Goal: Task Accomplishment & Management: Use online tool/utility

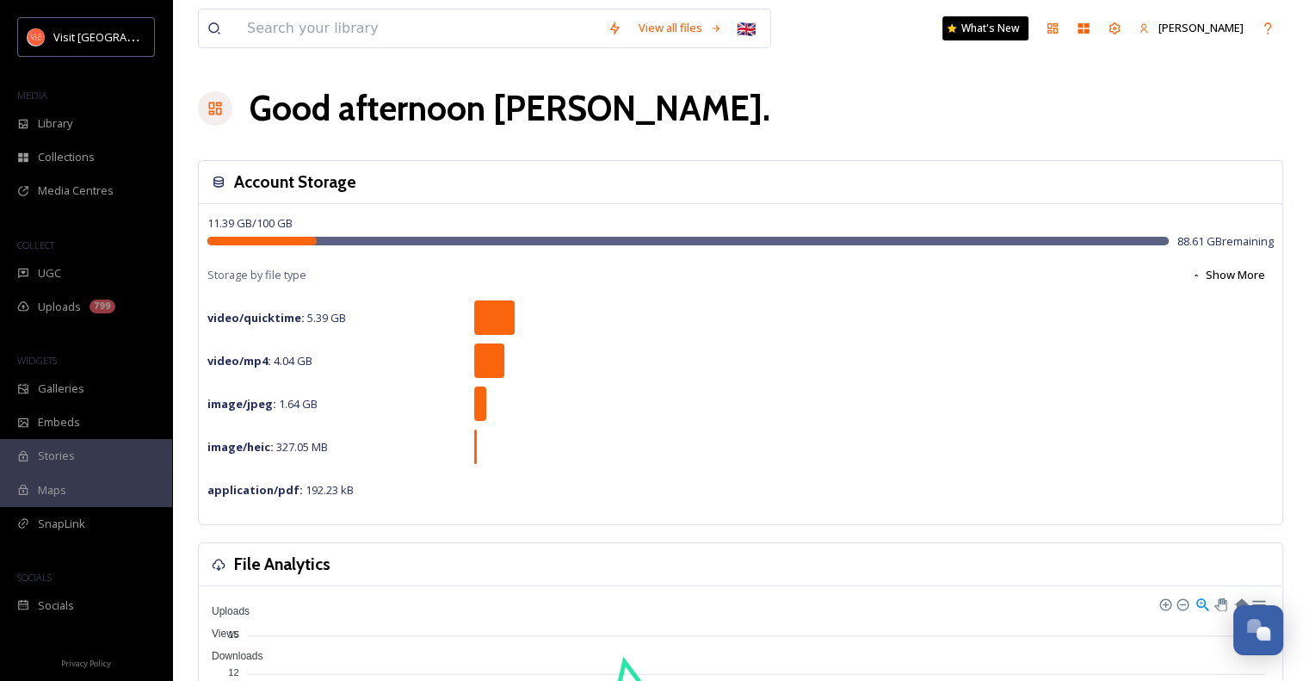
click at [57, 275] on span "UGC" at bounding box center [49, 273] width 23 height 16
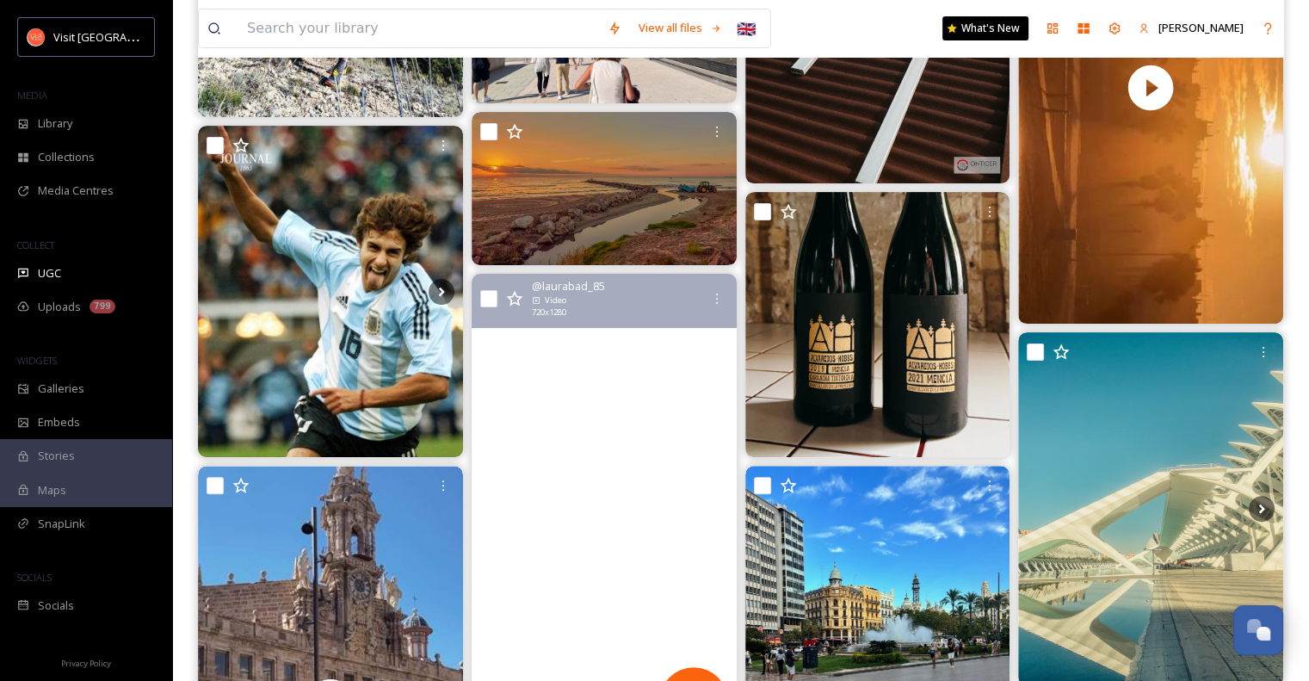
scroll to position [413, 0]
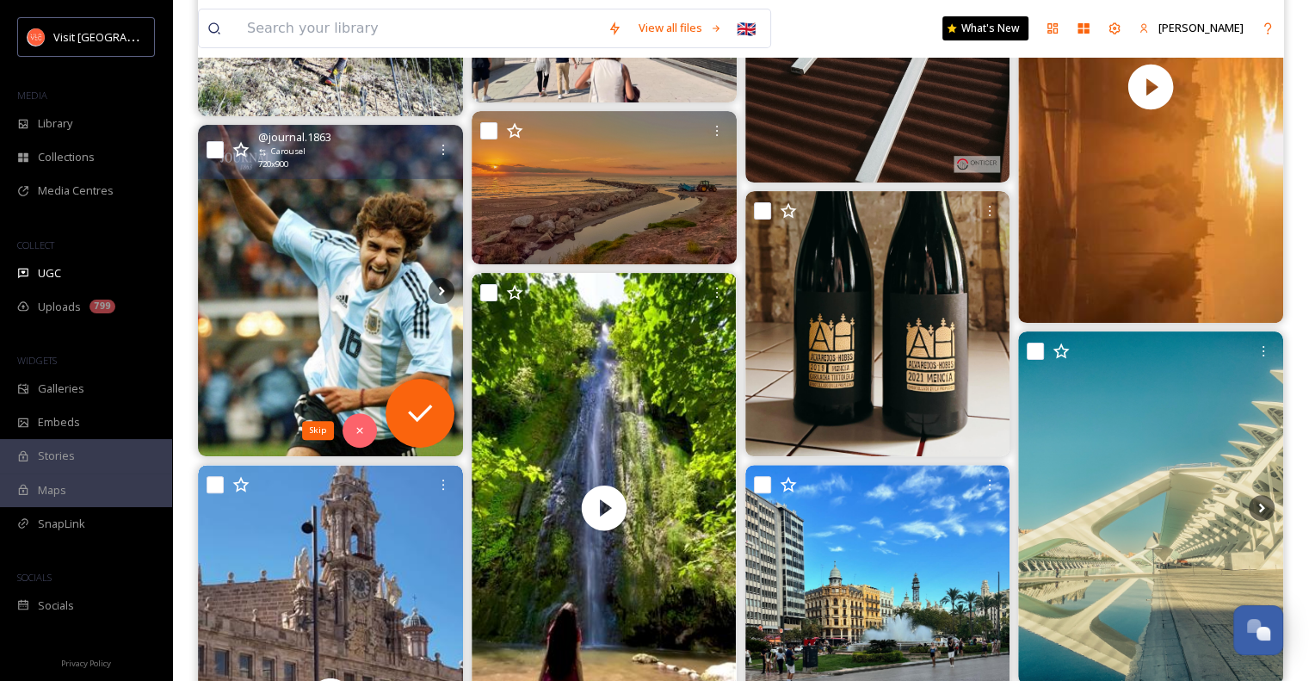
click at [356, 430] on icon at bounding box center [360, 430] width 12 height 12
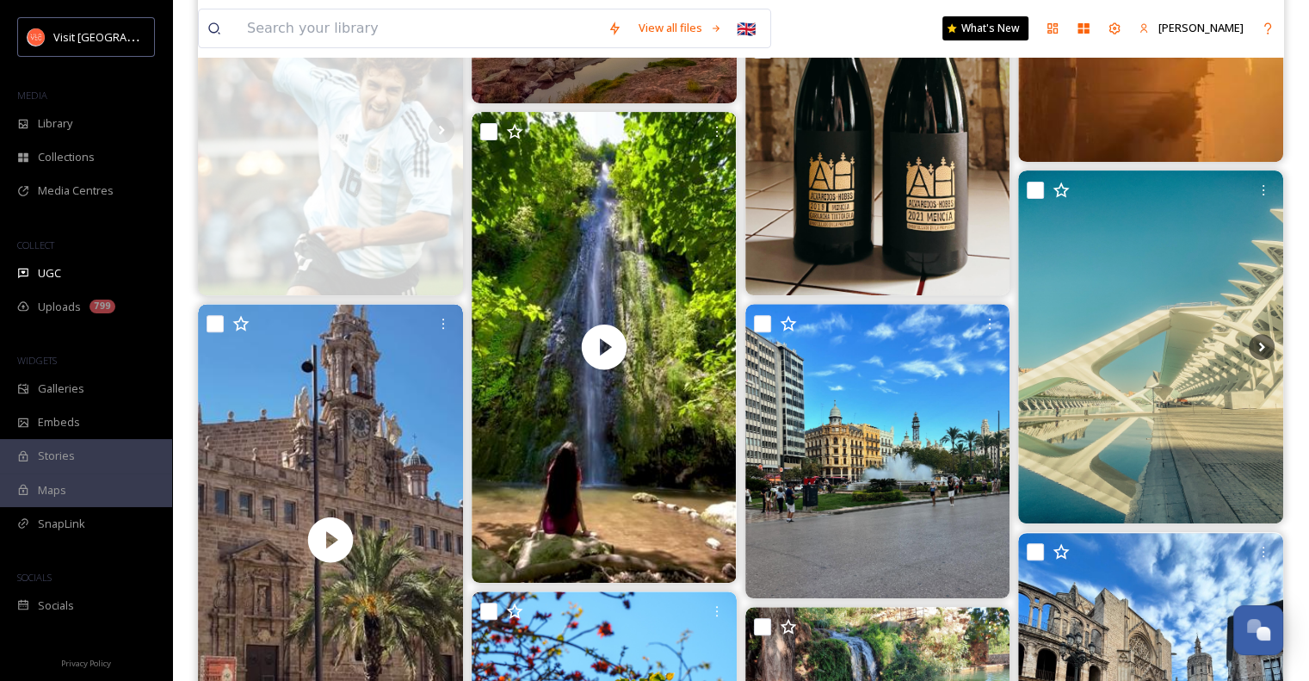
scroll to position [575, 0]
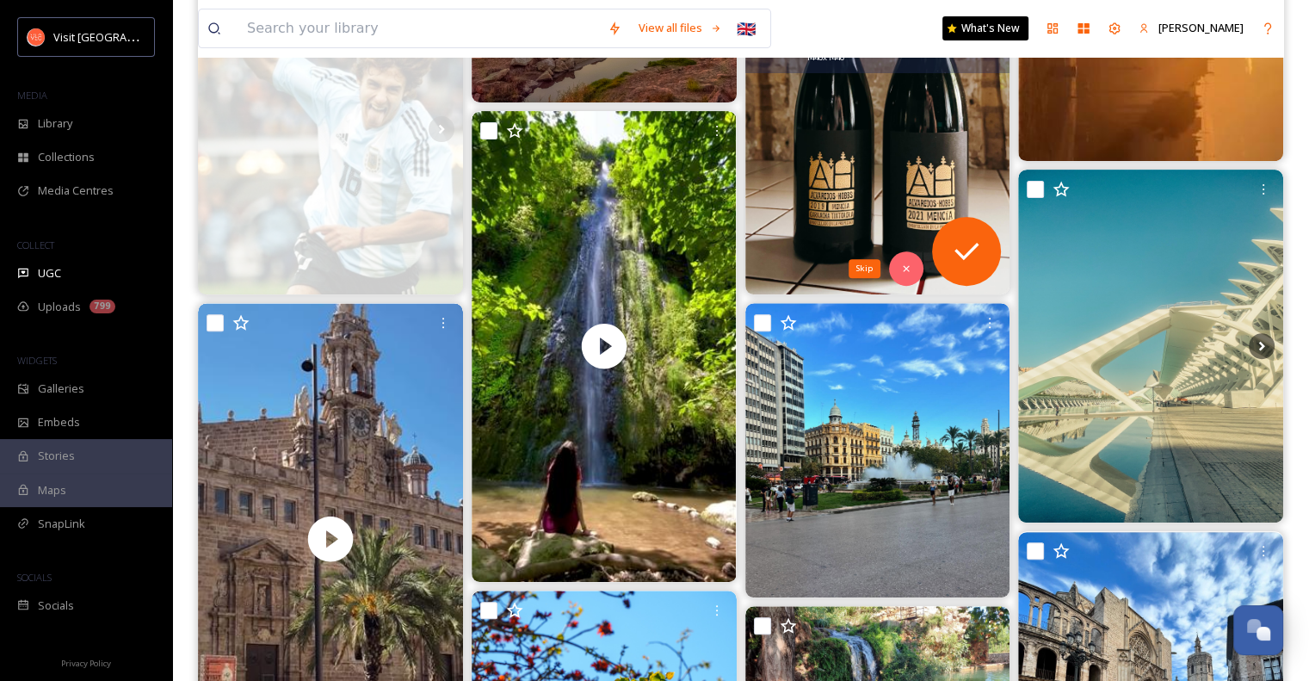
click at [905, 263] on icon at bounding box center [906, 269] width 12 height 12
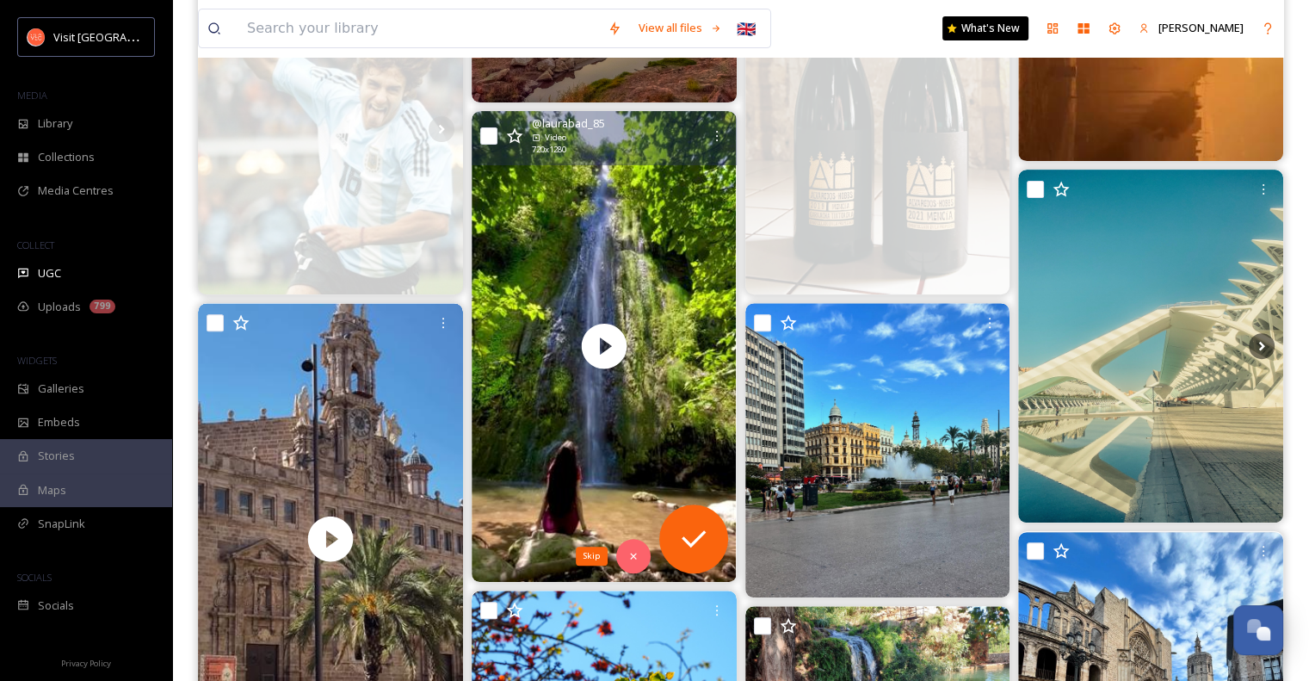
click at [632, 558] on icon at bounding box center [633, 556] width 12 height 12
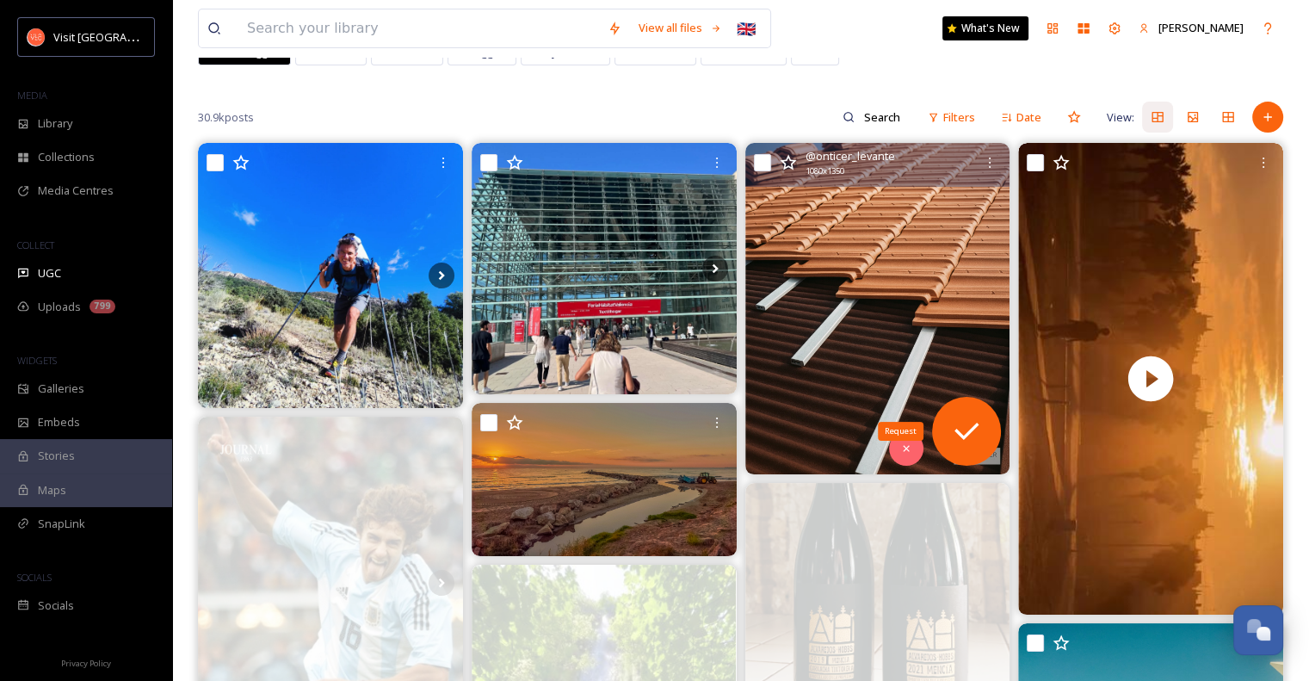
scroll to position [117, 0]
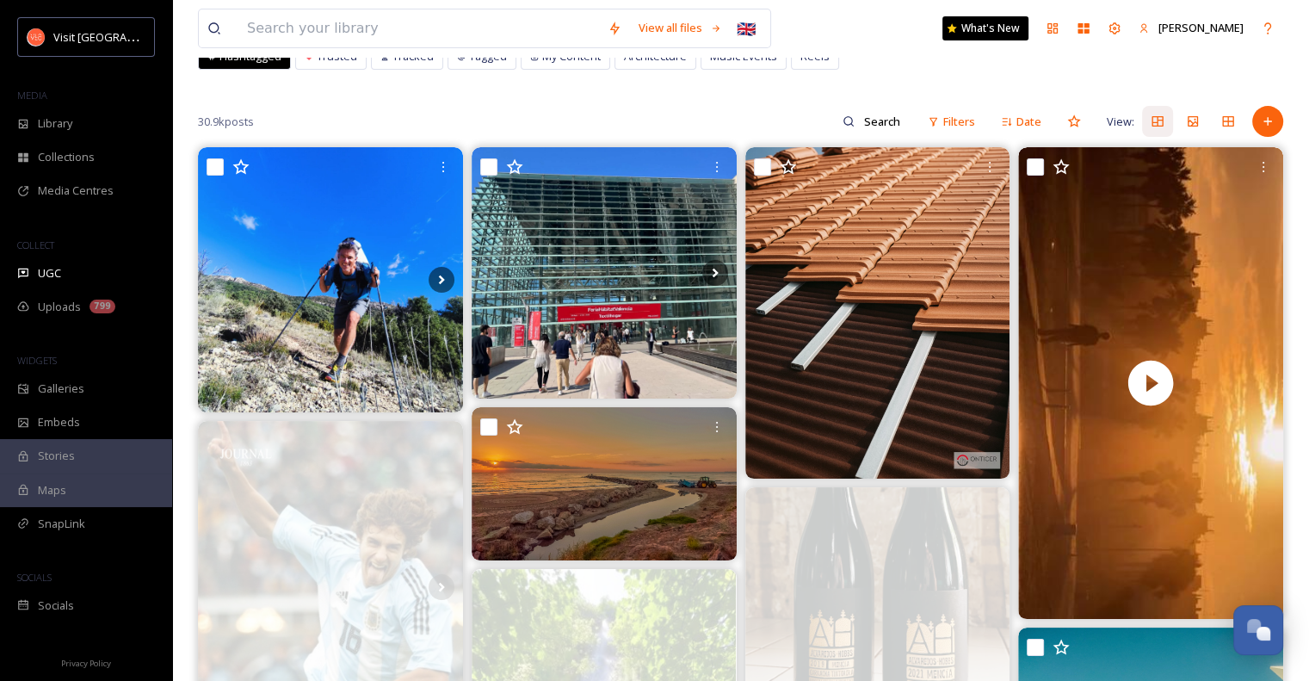
click at [72, 307] on span "Uploads" at bounding box center [59, 307] width 43 height 16
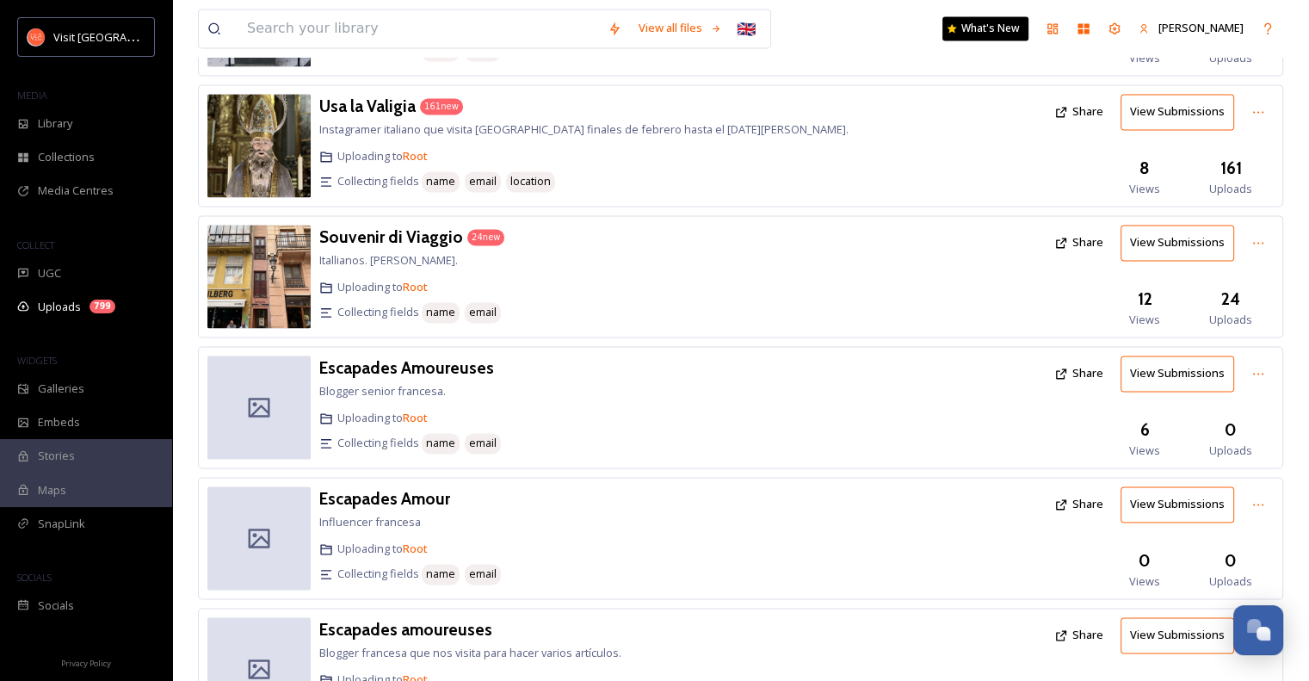
scroll to position [2671, 0]
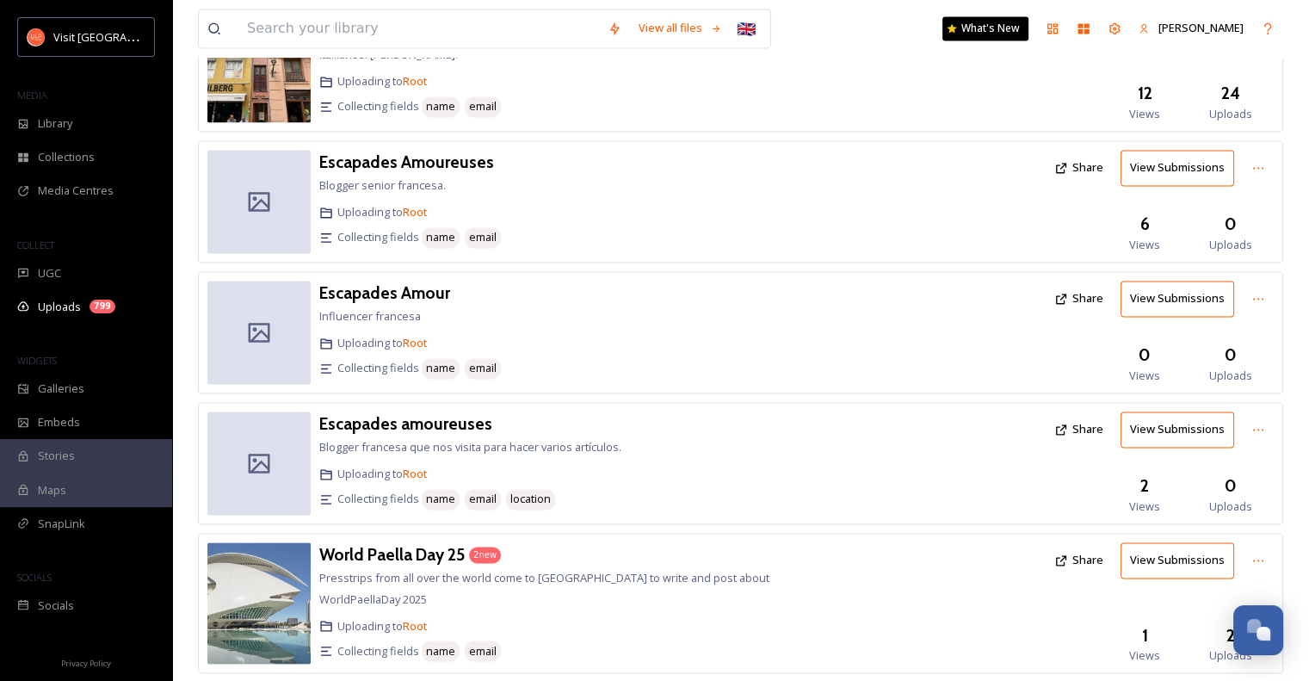
click at [1260, 292] on icon at bounding box center [1259, 299] width 14 height 14
click at [1141, 212] on h3 "6" at bounding box center [1144, 224] width 9 height 25
click at [1182, 150] on button "View Submissions" at bounding box center [1178, 167] width 114 height 35
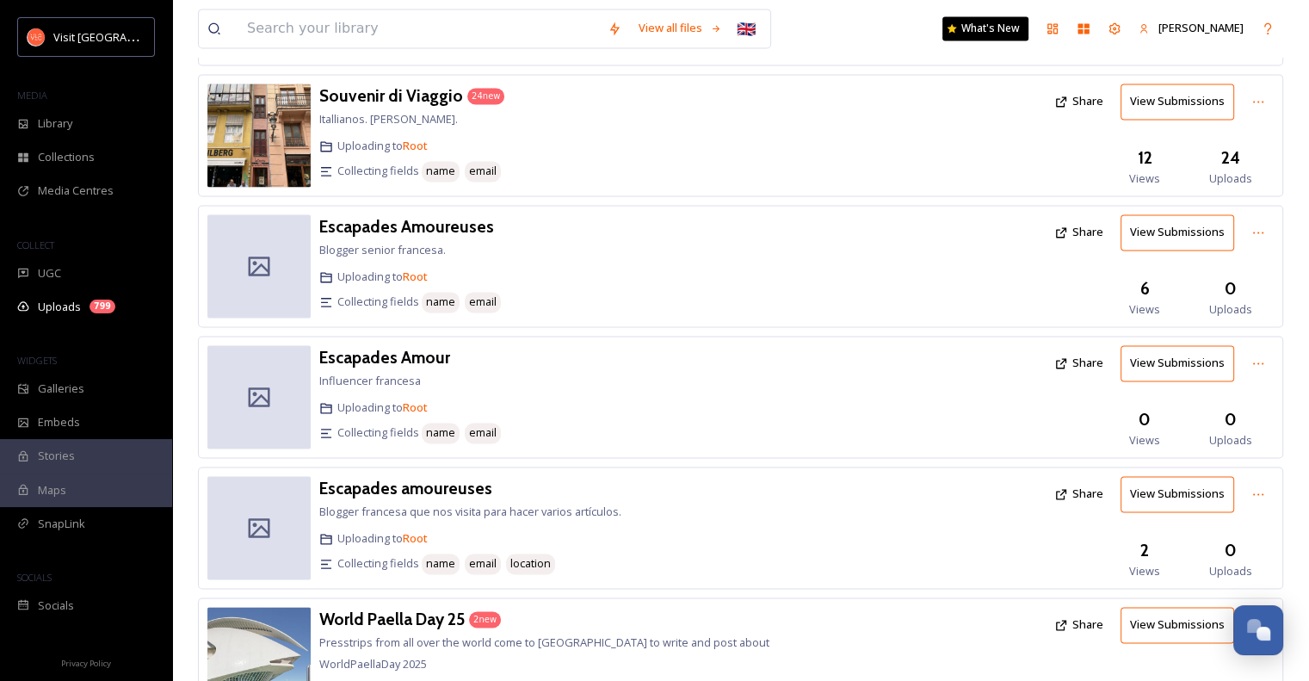
scroll to position [2671, 0]
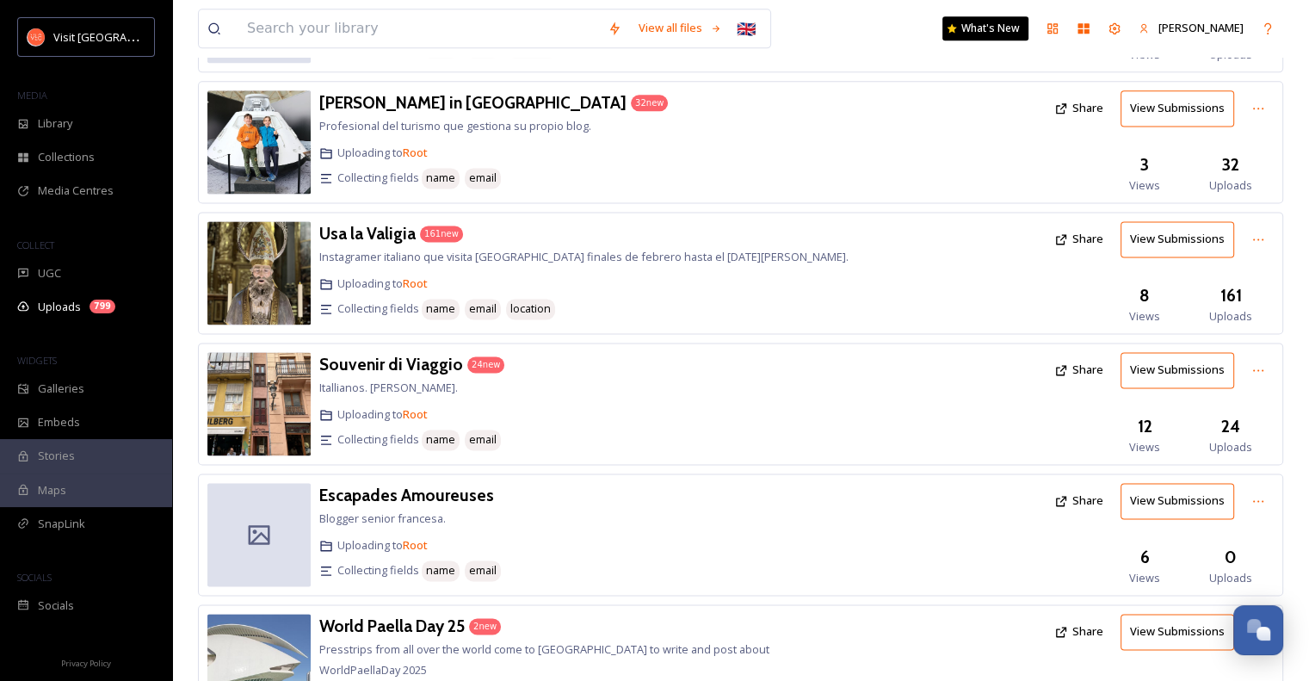
scroll to position [2410, 0]
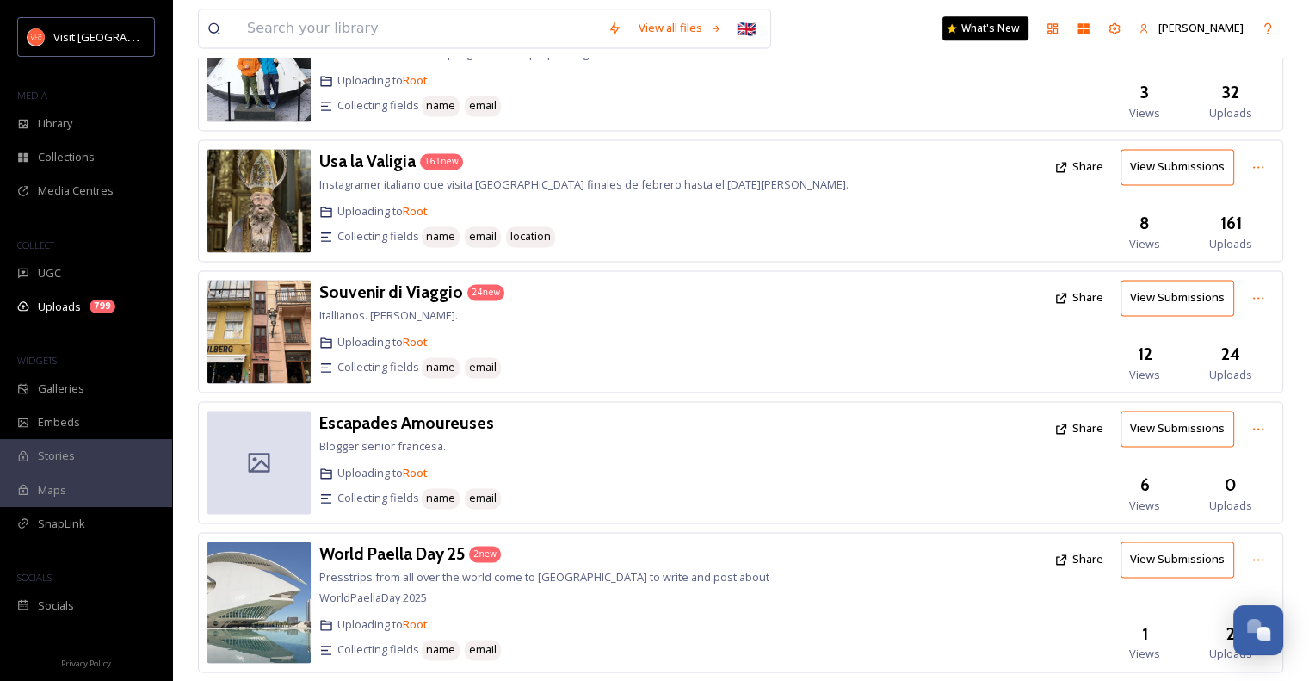
click at [1089, 411] on button "Share" at bounding box center [1079, 428] width 66 height 34
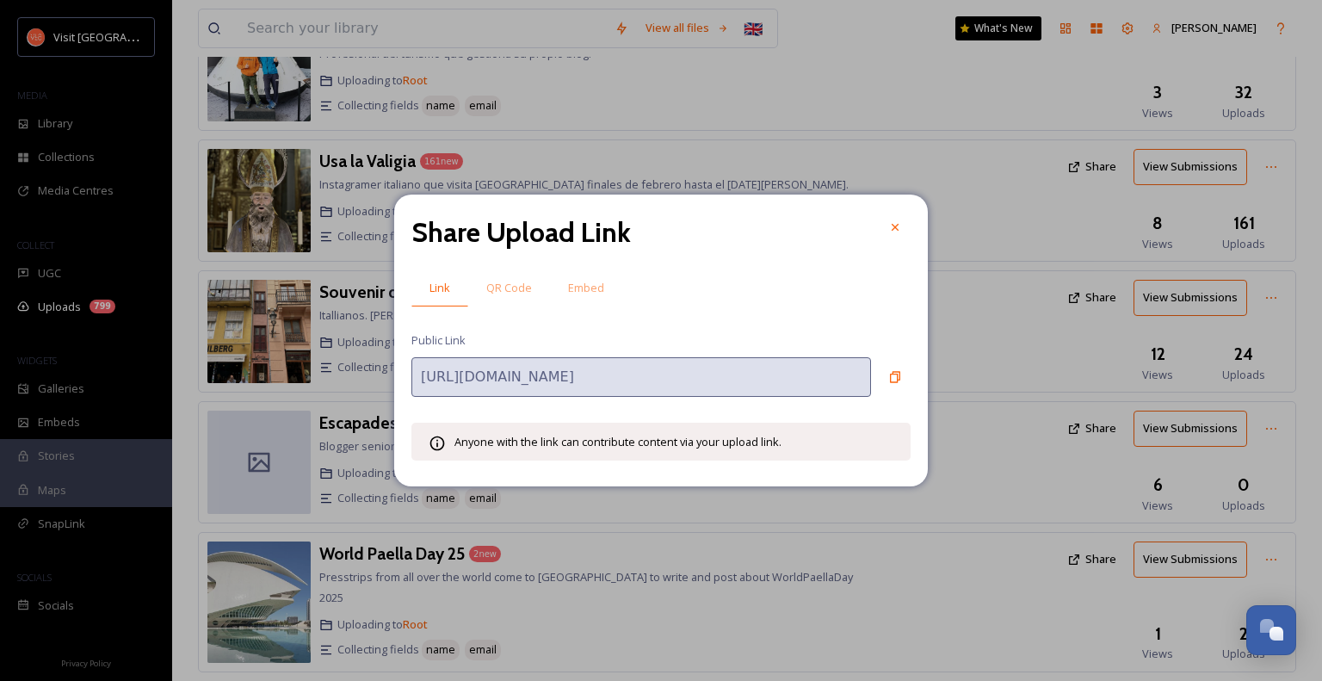
click at [895, 230] on icon at bounding box center [895, 227] width 14 height 14
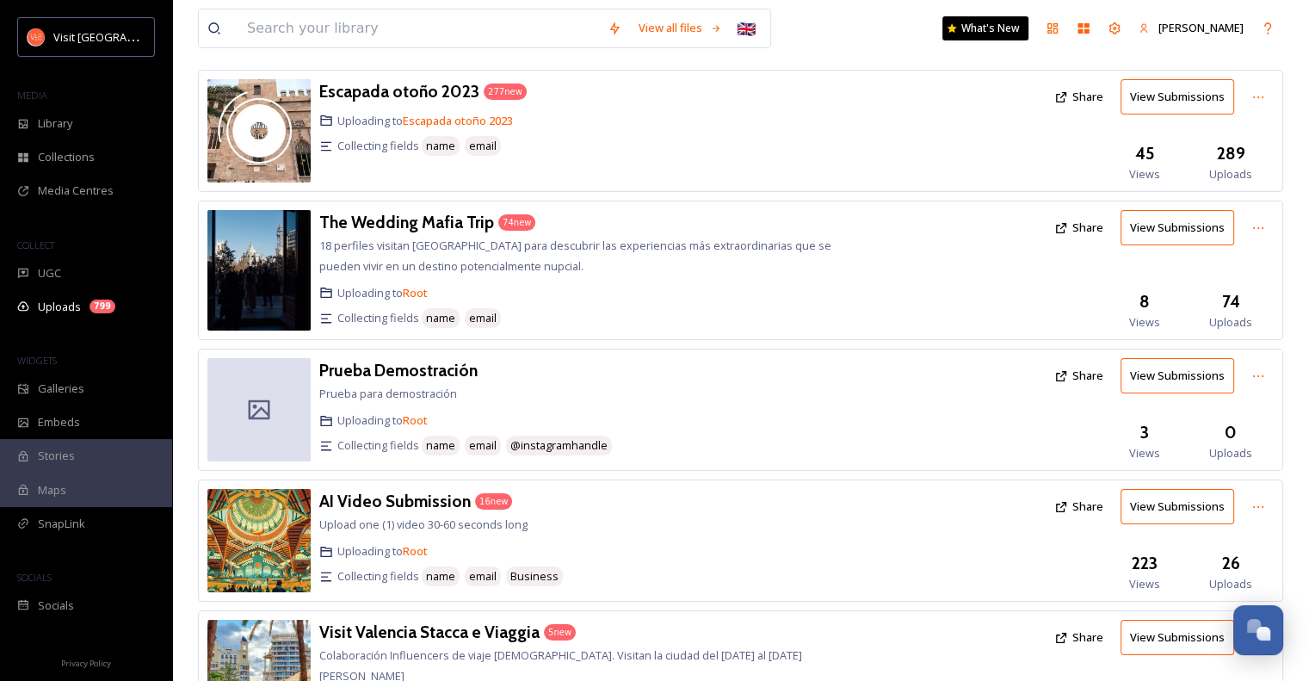
scroll to position [0, 0]
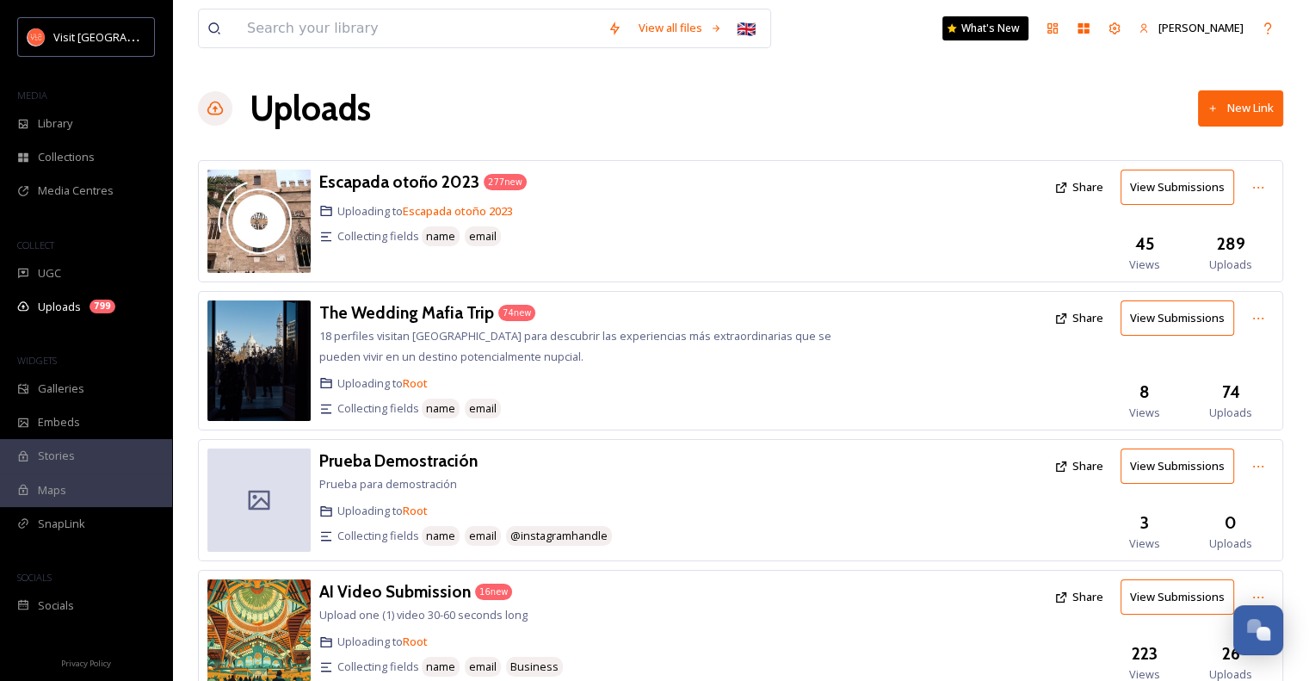
click at [1250, 109] on button "New Link" at bounding box center [1240, 107] width 85 height 35
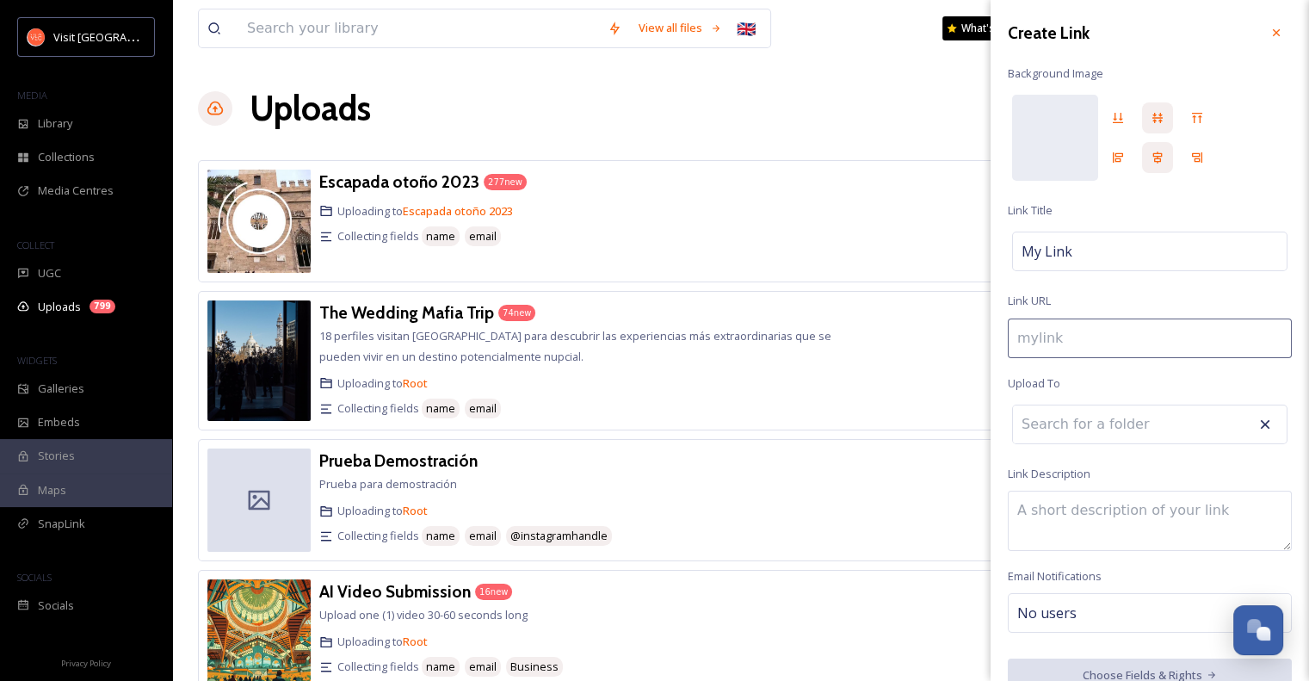
click at [791, 115] on div "Uploads New Link" at bounding box center [740, 109] width 1085 height 52
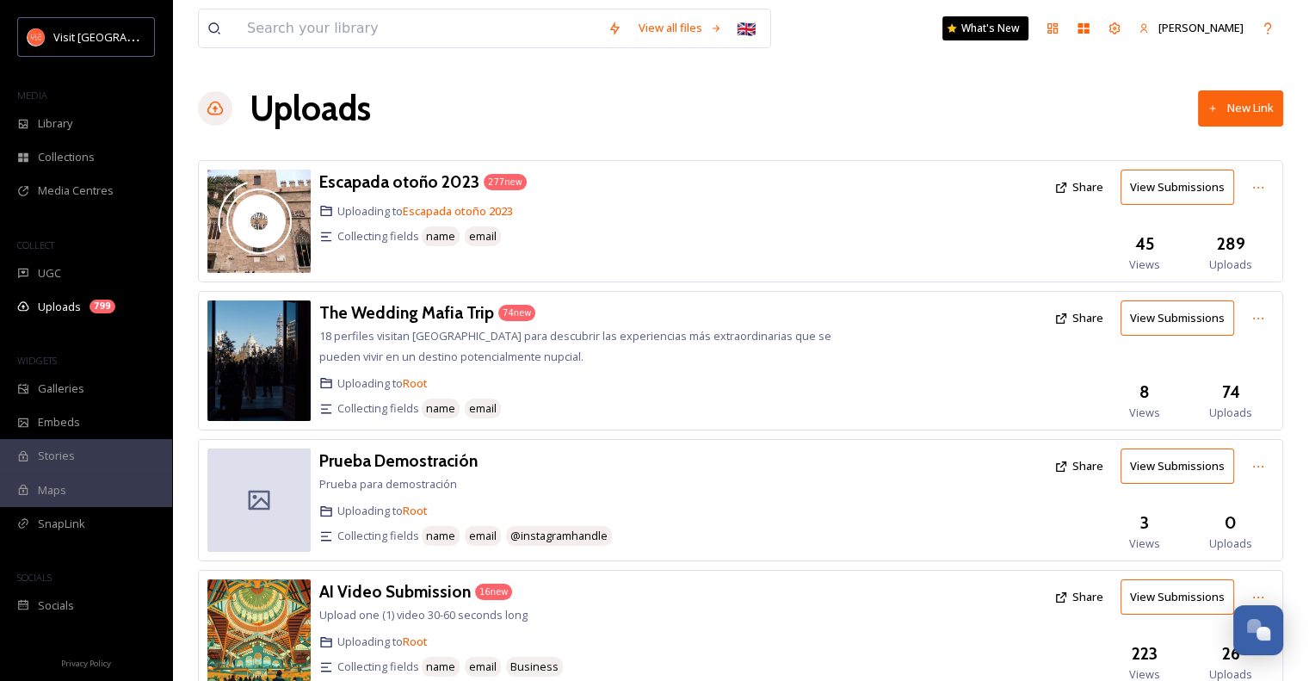
click at [1239, 114] on button "New Link" at bounding box center [1240, 107] width 85 height 35
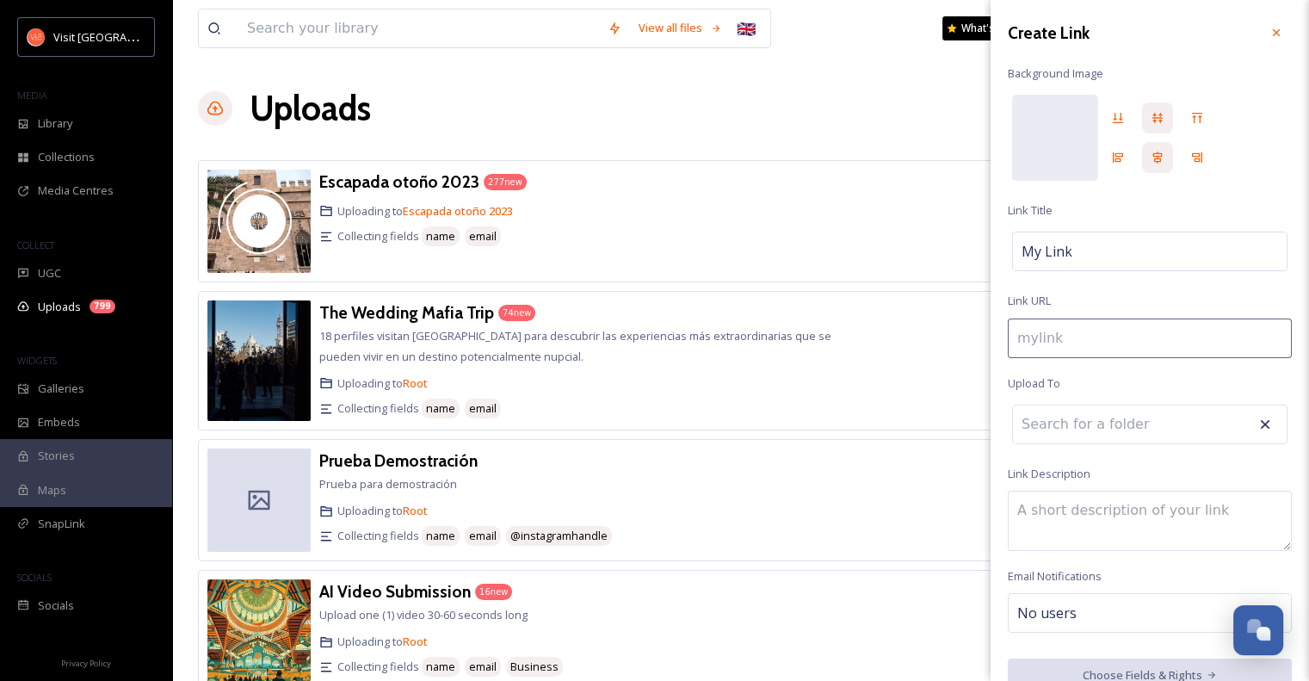
scroll to position [27, 0]
